Goal: Register for event/course

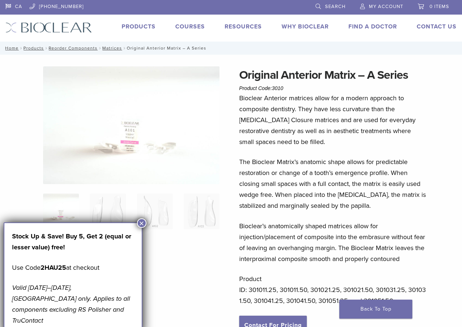
click at [189, 28] on link "Courses" at bounding box center [190, 26] width 30 height 7
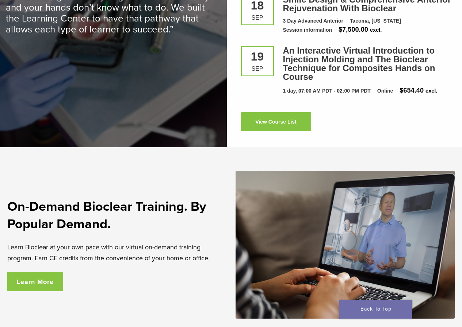
scroll to position [936, 0]
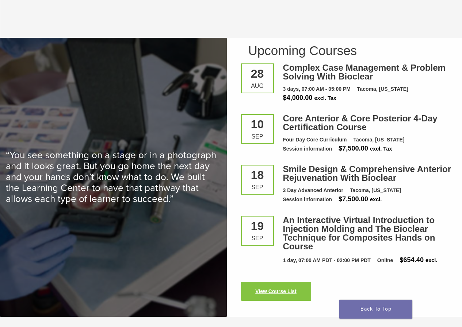
click at [289, 283] on link "View Course List" at bounding box center [276, 291] width 70 height 19
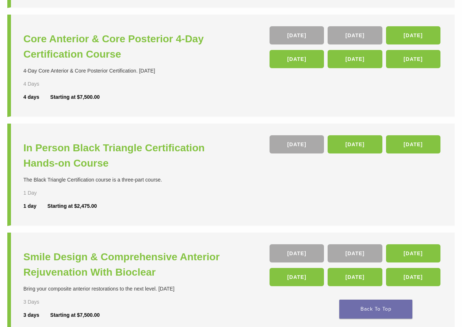
scroll to position [219, 0]
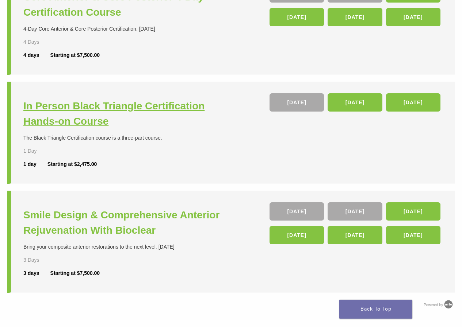
click at [90, 111] on h3 "In Person Black Triangle Certification Hands-on Course" at bounding box center [128, 114] width 210 height 31
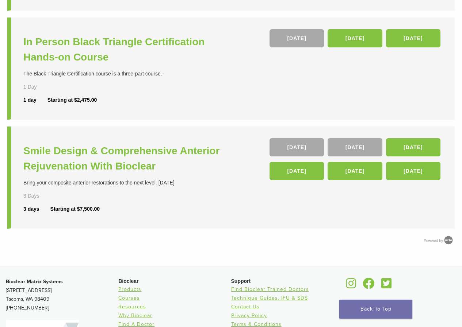
scroll to position [290, 0]
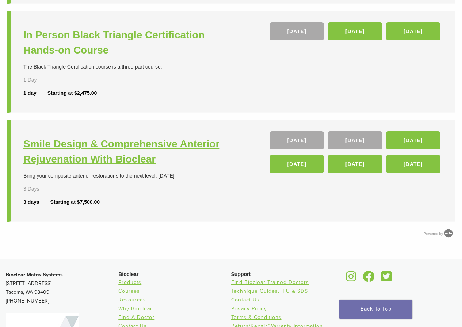
click at [103, 157] on h3 "Smile Design & Comprehensive Anterior Rejuvenation With Bioclear" at bounding box center [128, 152] width 210 height 31
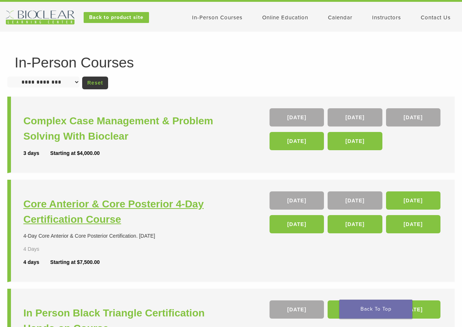
scroll to position [0, 0]
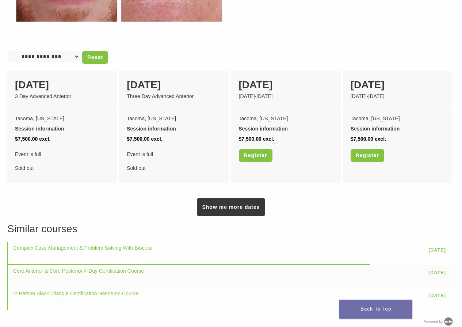
scroll to position [475, 0]
